Goal: Task Accomplishment & Management: Manage account settings

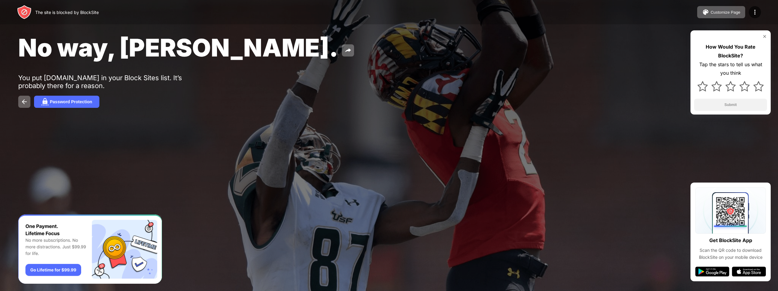
click at [319, 84] on div "No way, Jose. You put lichess.org in your Block Sites list. It’s probably there…" at bounding box center [389, 70] width 778 height 141
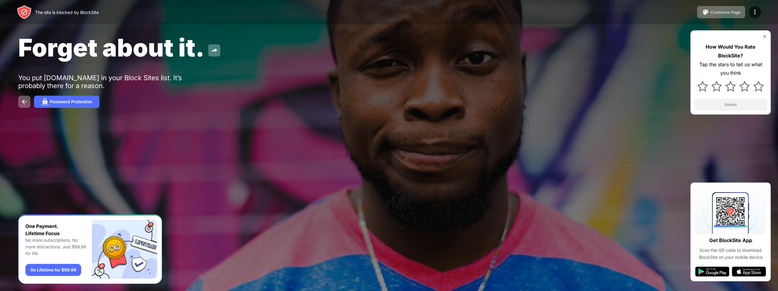
click at [351, 63] on div "Forget about it. You put [DOMAIN_NAME] in your Block Sites list. It’s probably …" at bounding box center [389, 70] width 778 height 141
